Goal: Transaction & Acquisition: Obtain resource

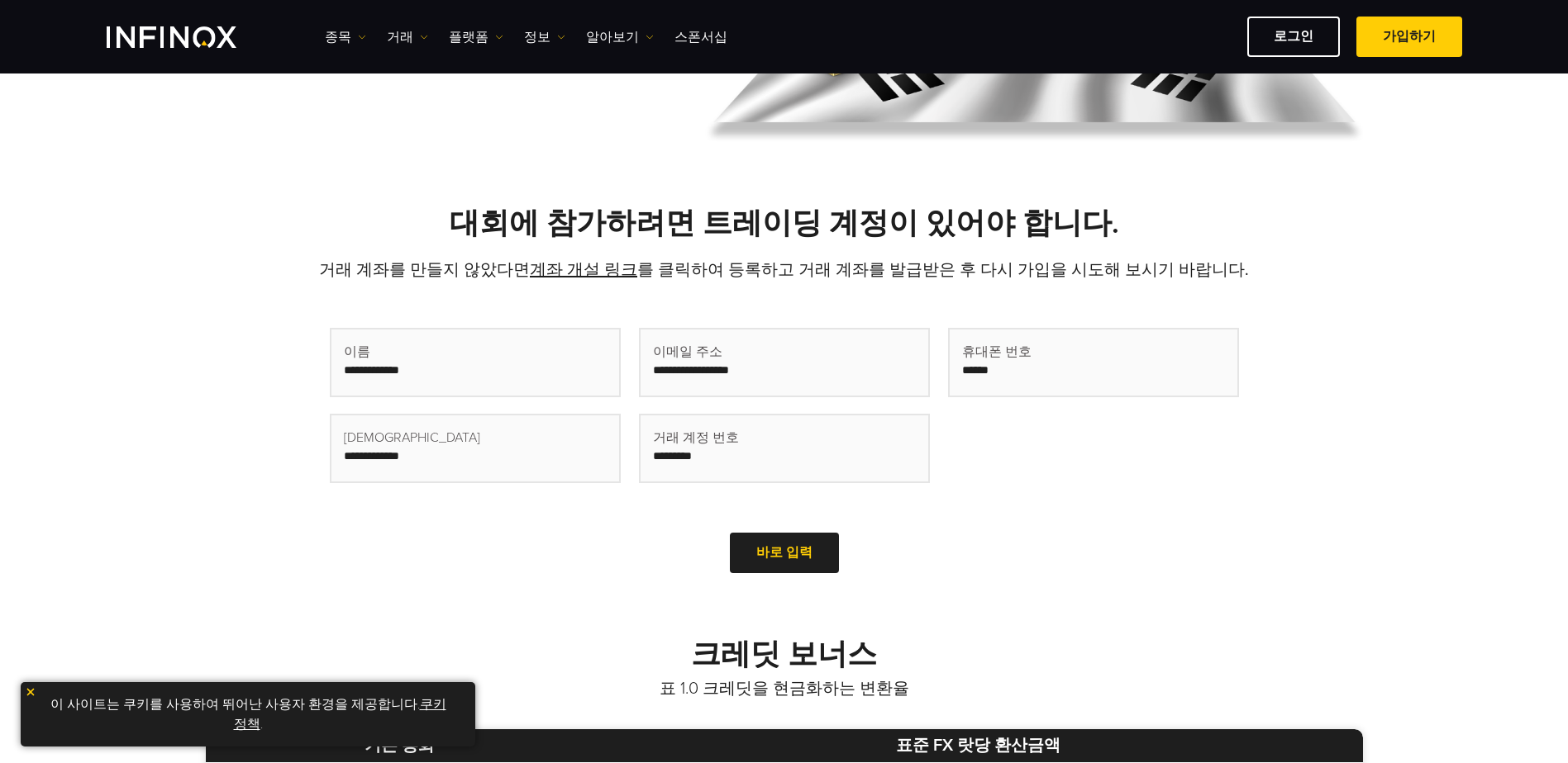
scroll to position [330, 0]
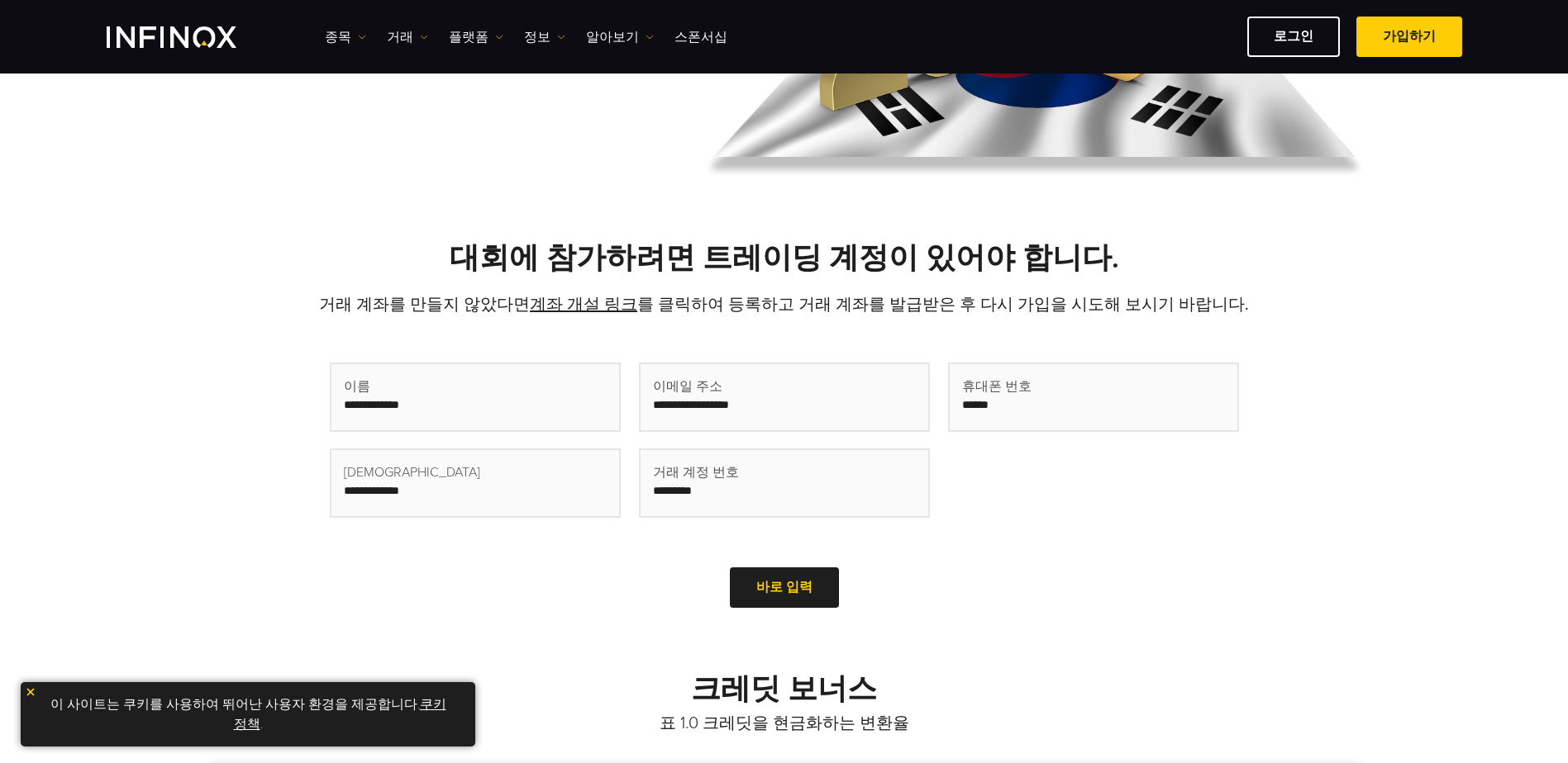
click at [505, 418] on input "text" at bounding box center [475, 397] width 288 height 66
click at [508, 404] on input "text" at bounding box center [475, 397] width 288 height 66
click at [510, 404] on input "text" at bounding box center [475, 397] width 288 height 66
click at [511, 404] on input "text" at bounding box center [475, 397] width 288 height 66
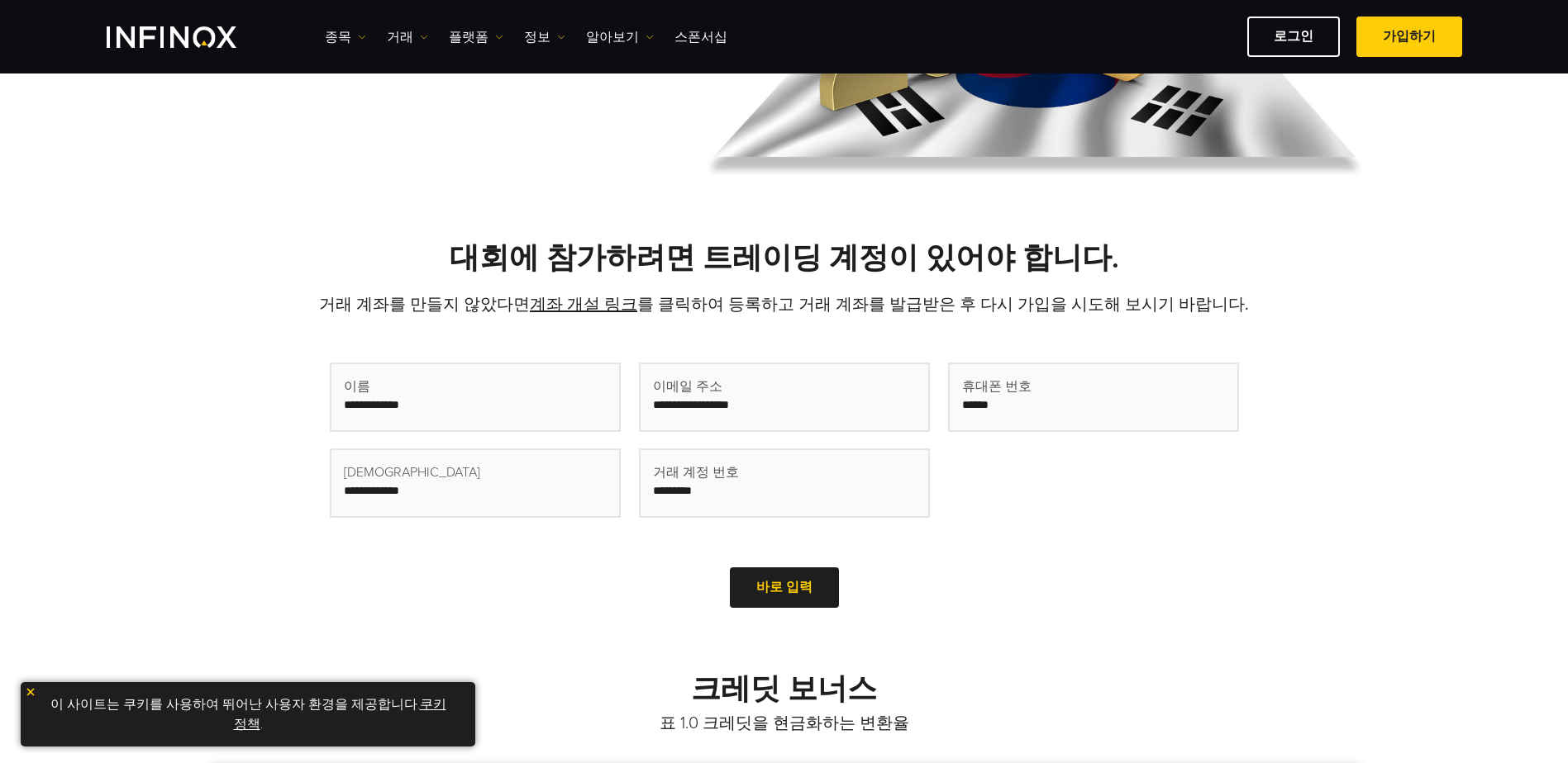
click at [611, 303] on link "계좌 개설 링크" at bounding box center [583, 305] width 107 height 20
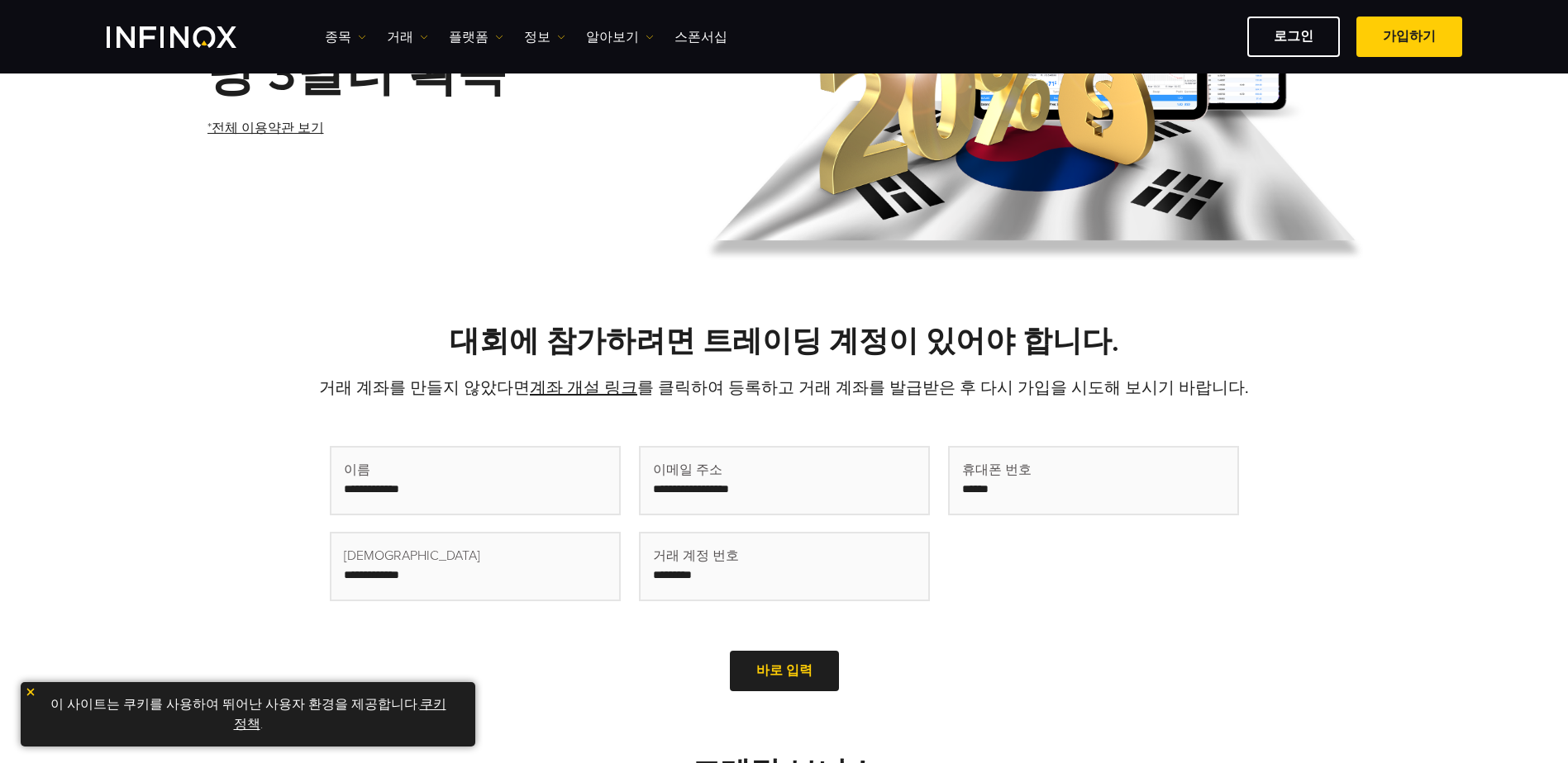
click at [421, 704] on link "쿠키 정책" at bounding box center [340, 715] width 212 height 36
